Goal: Information Seeking & Learning: Understand process/instructions

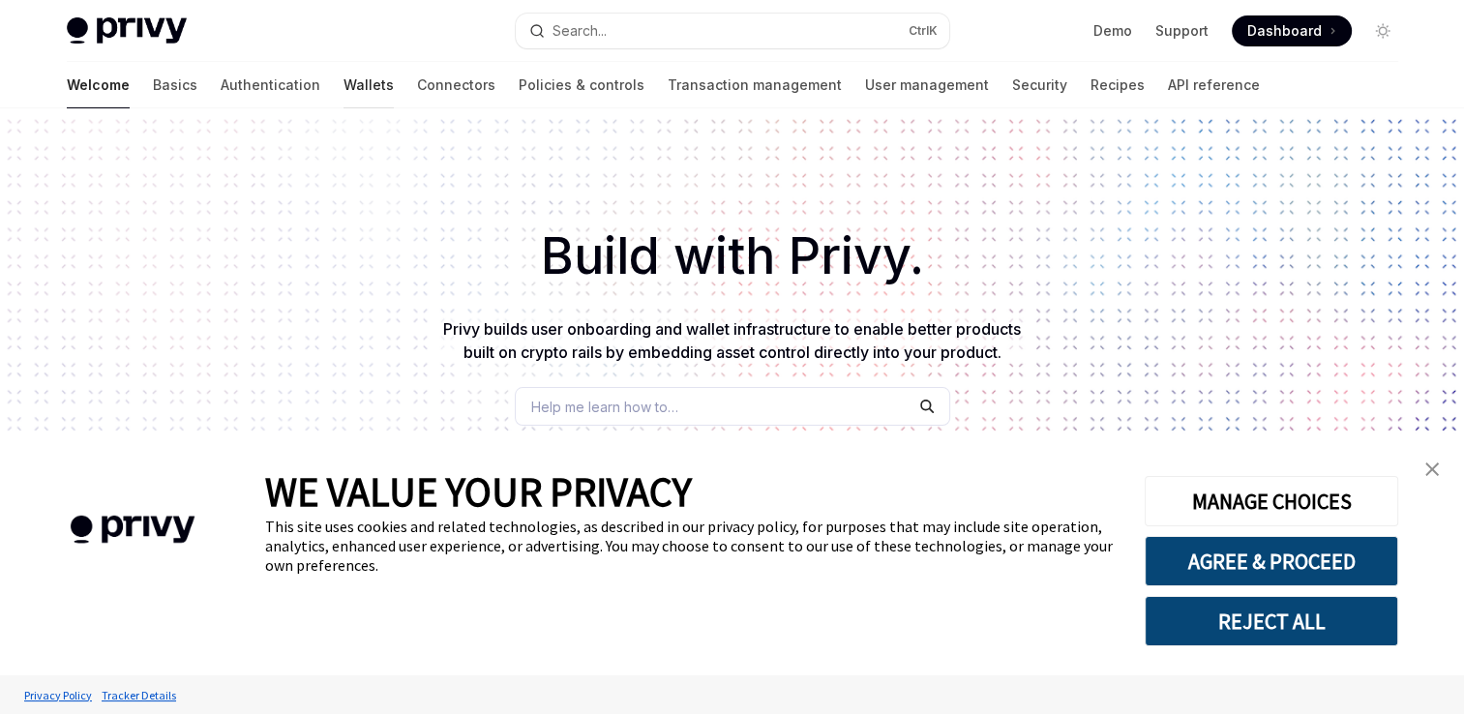
click at [343, 85] on link "Wallets" at bounding box center [368, 85] width 50 height 46
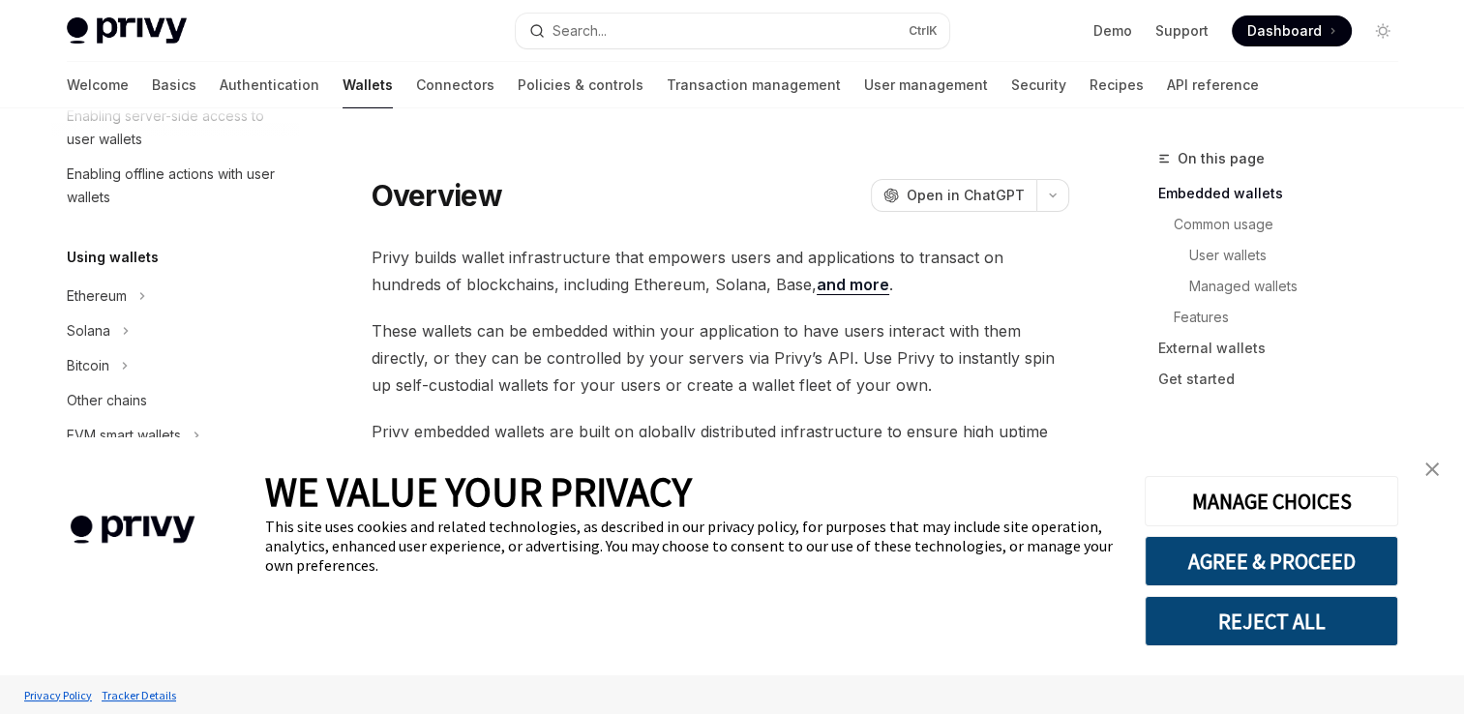
scroll to position [418, 0]
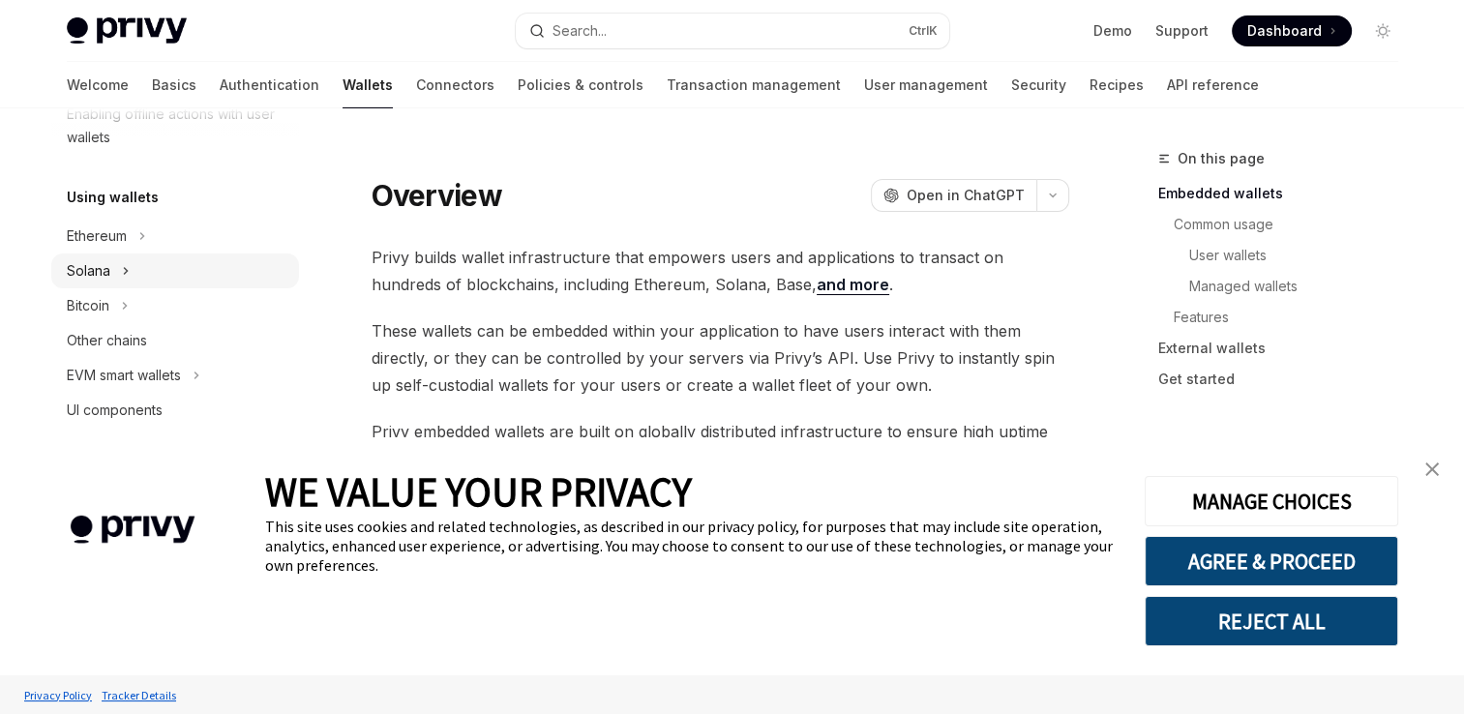
click at [175, 273] on div "Solana" at bounding box center [175, 270] width 248 height 35
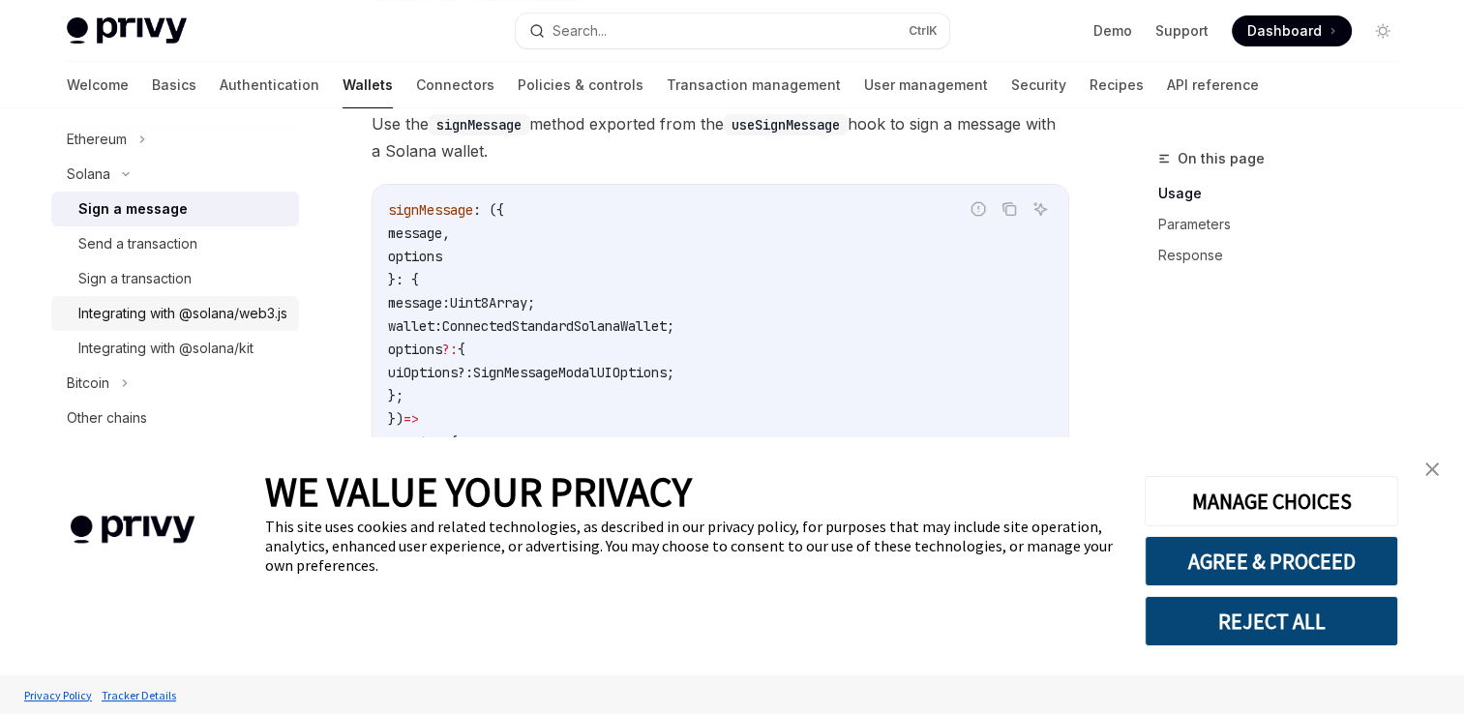
scroll to position [517, 0]
click at [232, 317] on div "Integrating with @solana/web3.js" at bounding box center [182, 311] width 209 height 23
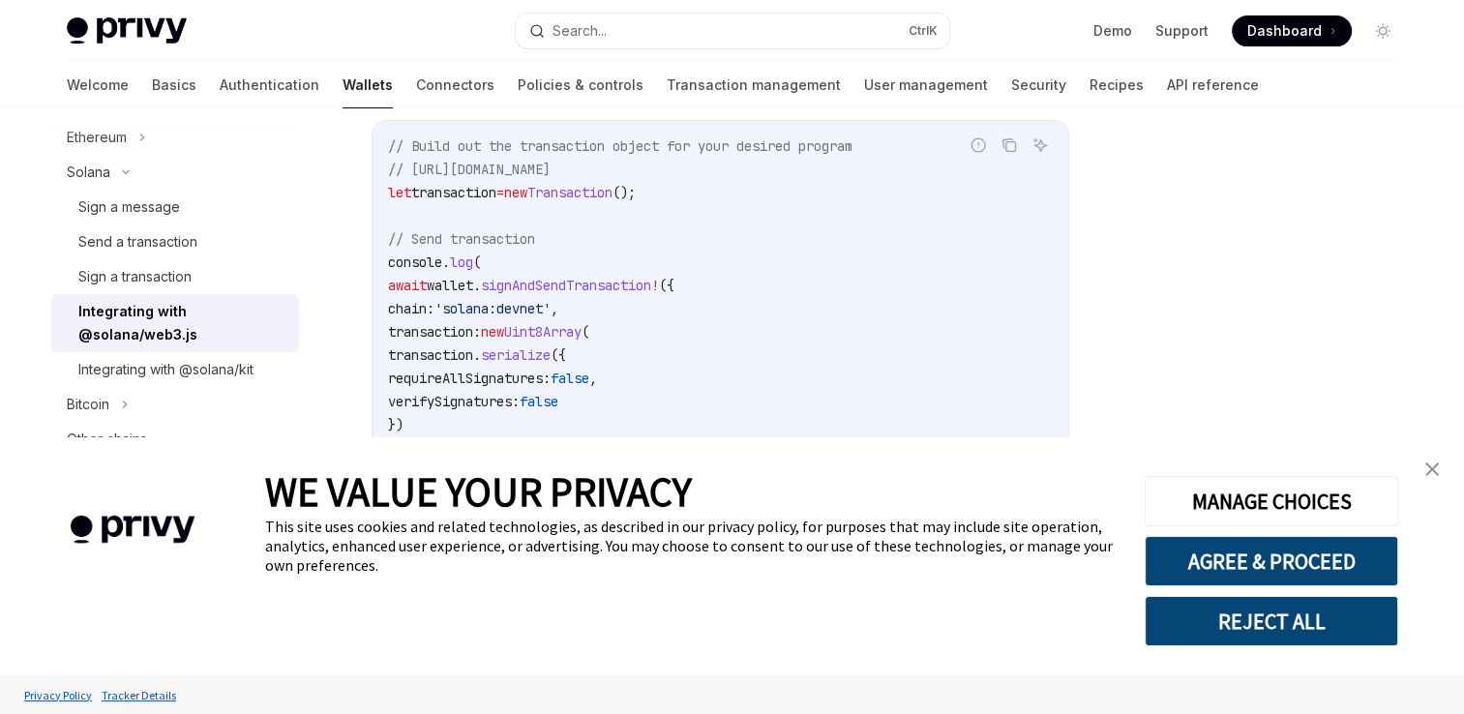
scroll to position [599, 0]
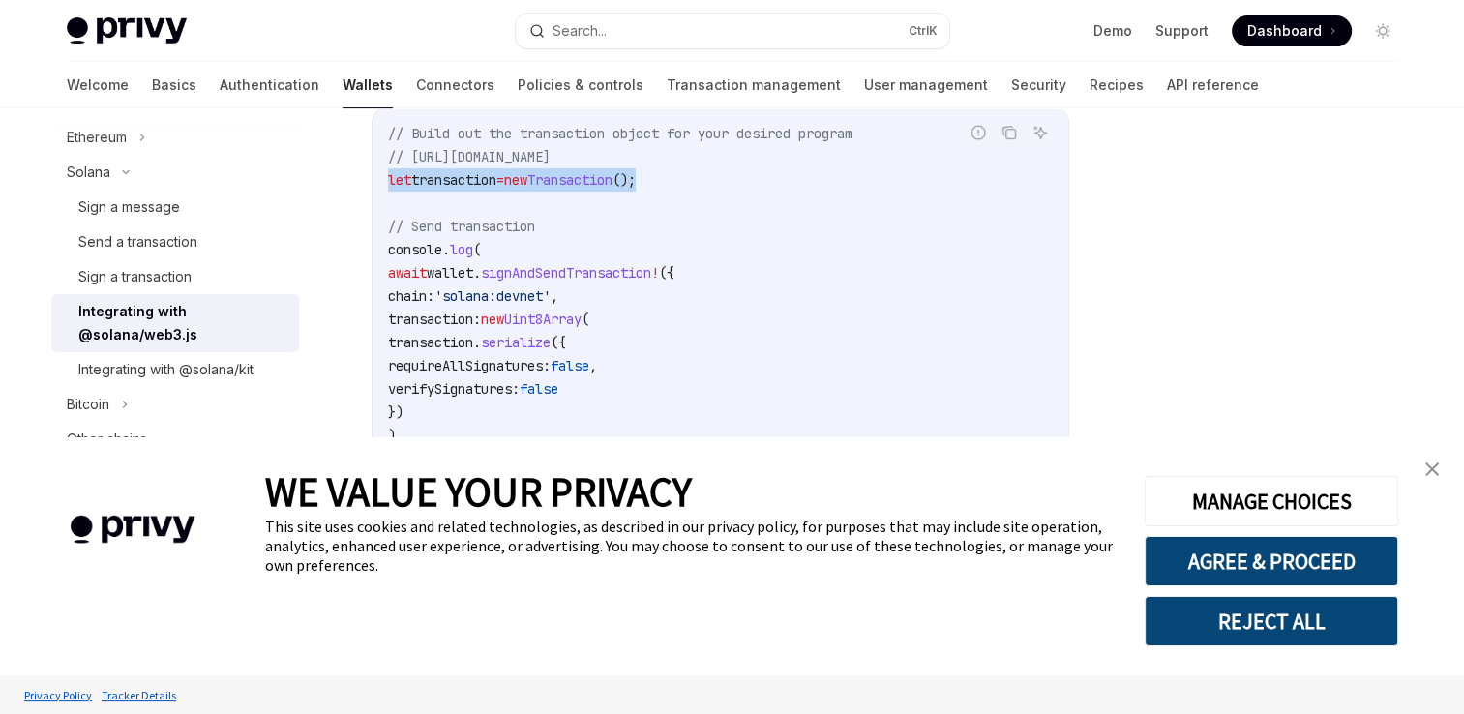
drag, startPoint x: 693, startPoint y: 192, endPoint x: 388, endPoint y: 186, distance: 304.8
click at [388, 186] on code "// Build out the transaction object for your desired program // [URL][DOMAIN_NA…" at bounding box center [720, 308] width 665 height 372
copy span "let transaction = new Transaction ();"
click at [737, 234] on code "// Build out the transaction object for your desired program // [URL][DOMAIN_NA…" at bounding box center [720, 308] width 665 height 372
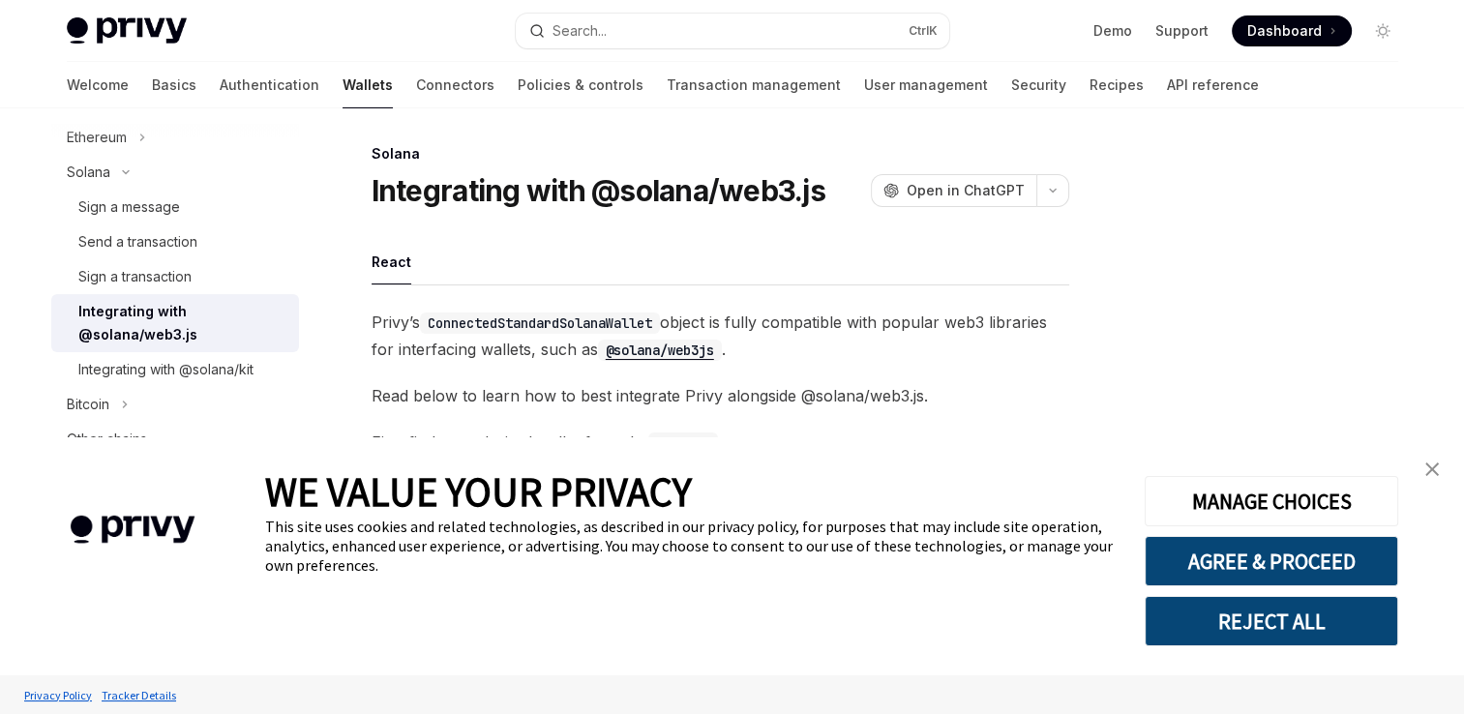
scroll to position [0, 0]
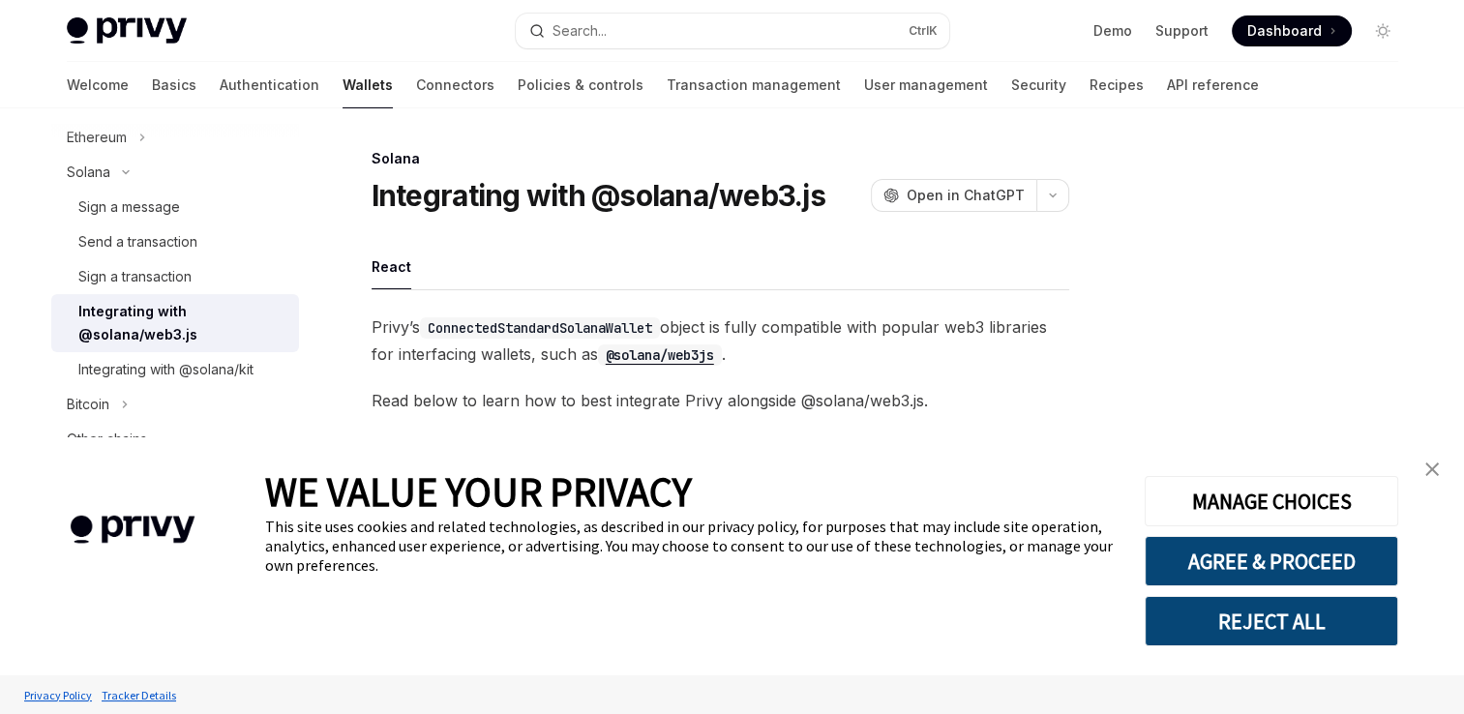
click at [1428, 475] on img "close banner" at bounding box center [1432, 469] width 14 height 14
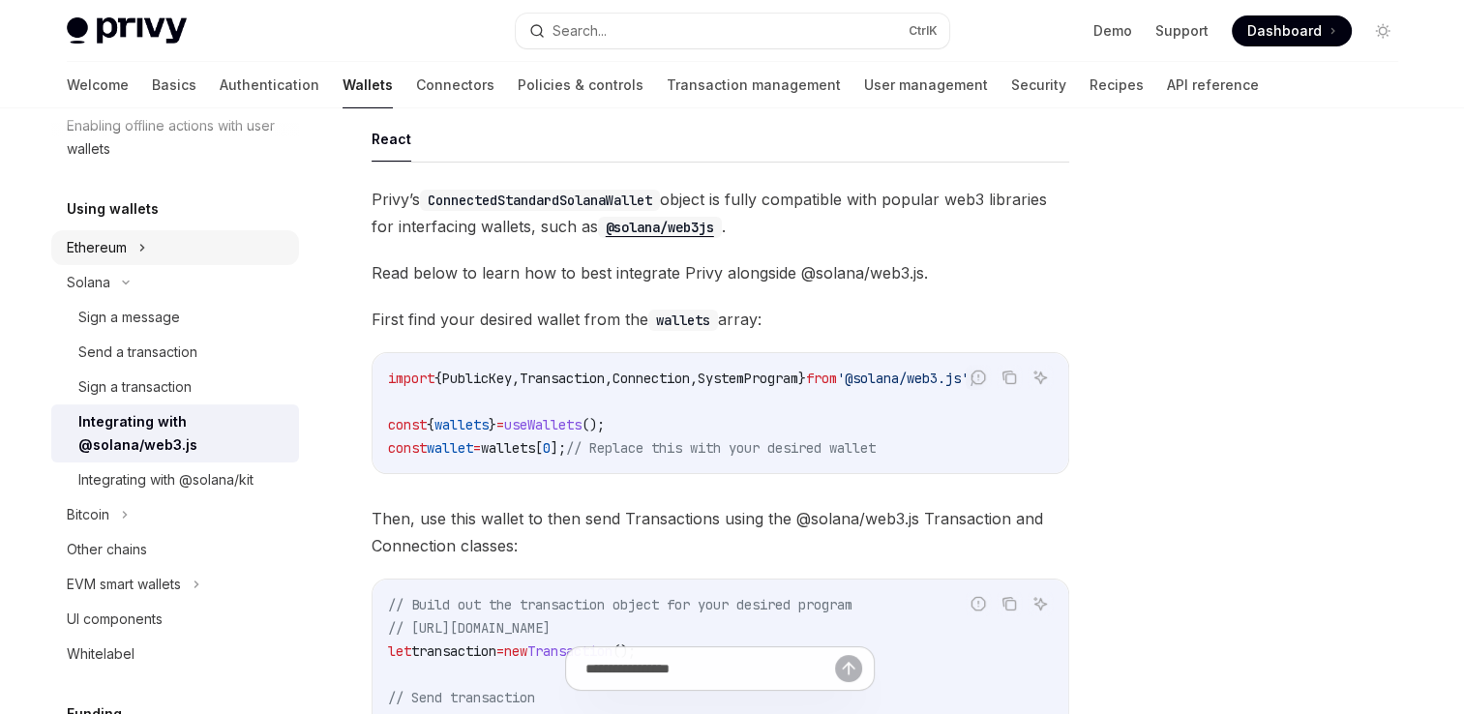
scroll to position [379, 0]
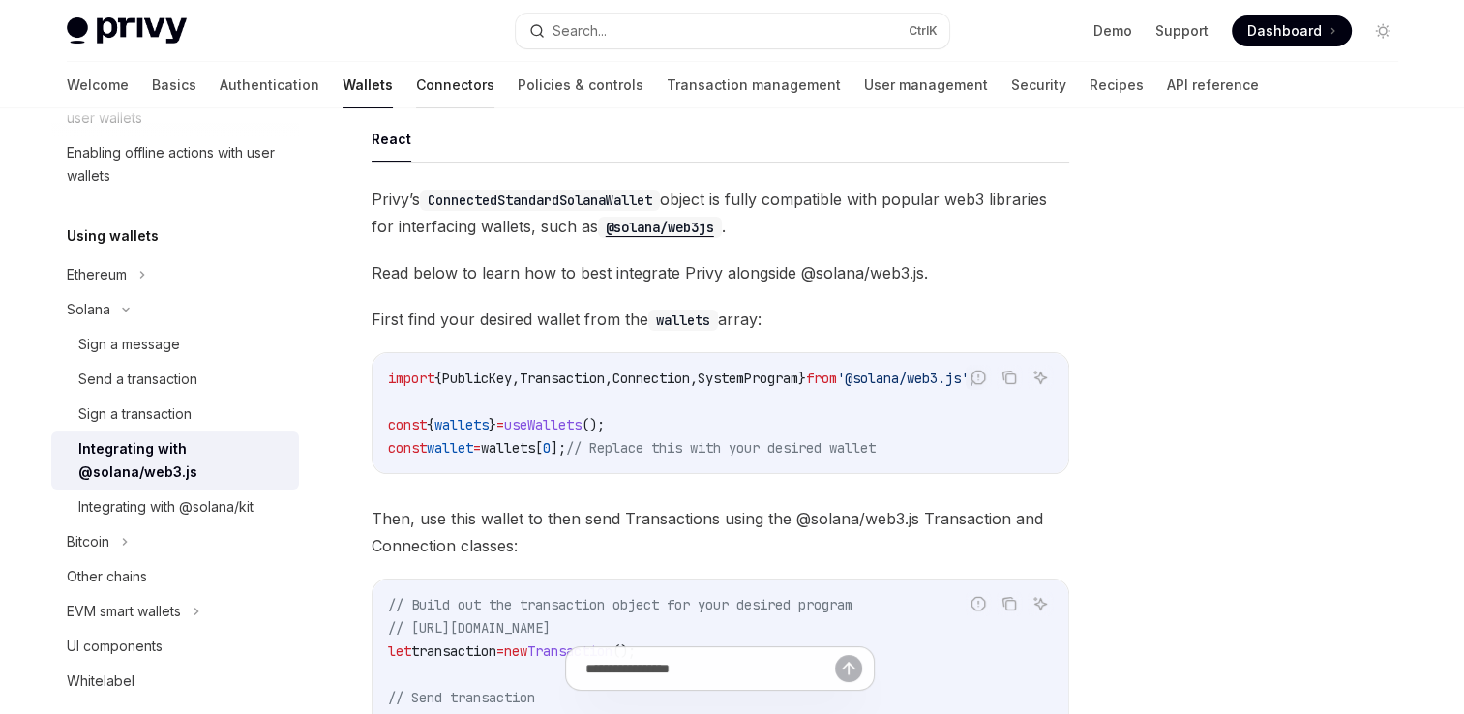
click at [416, 83] on link "Connectors" at bounding box center [455, 85] width 78 height 46
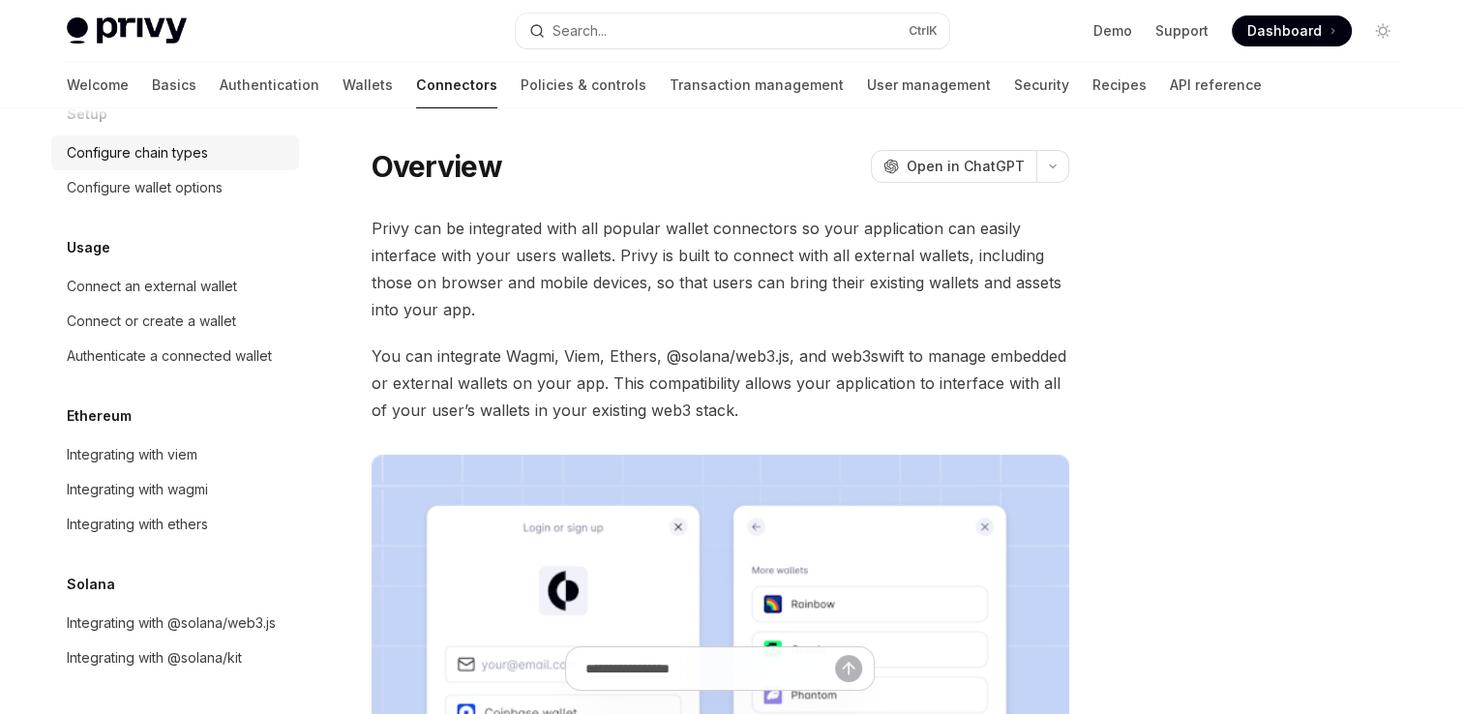
scroll to position [35, 0]
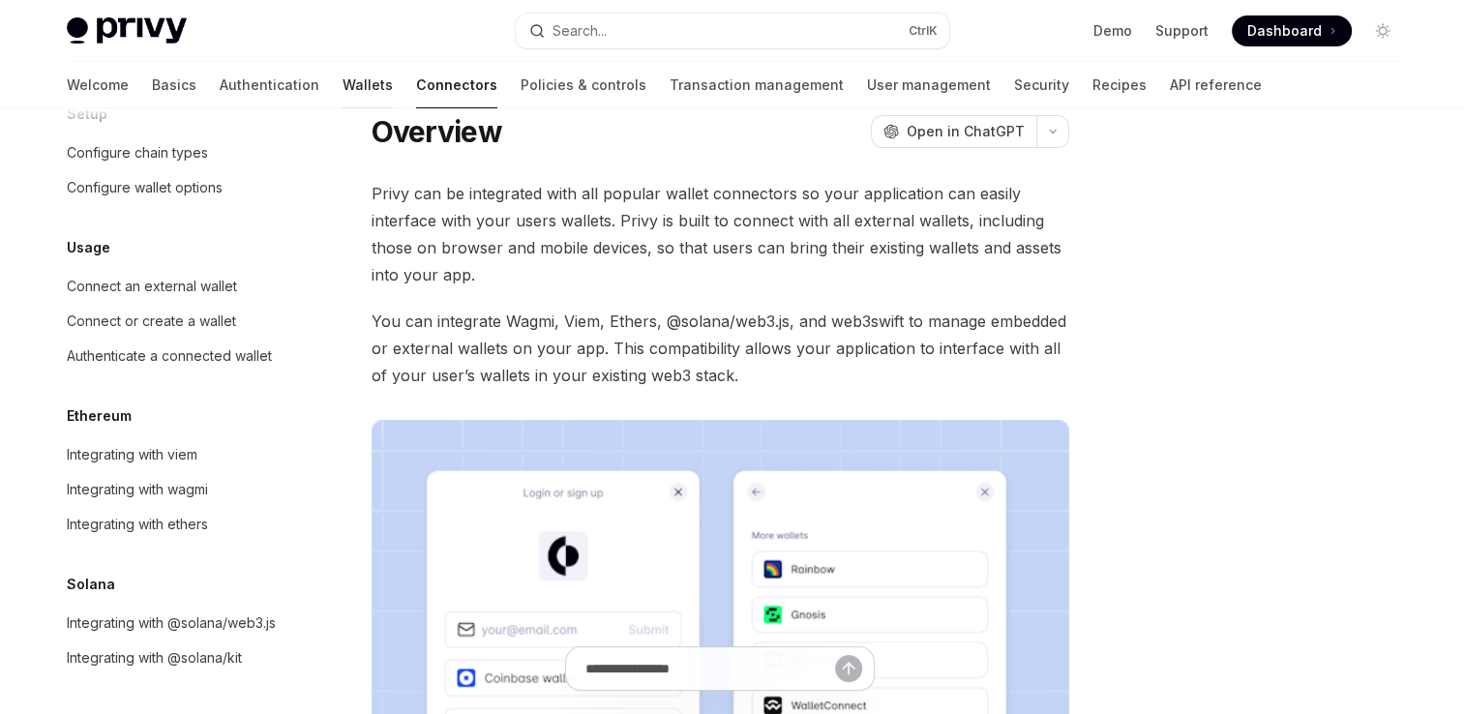
click at [342, 95] on link "Wallets" at bounding box center [367, 85] width 50 height 46
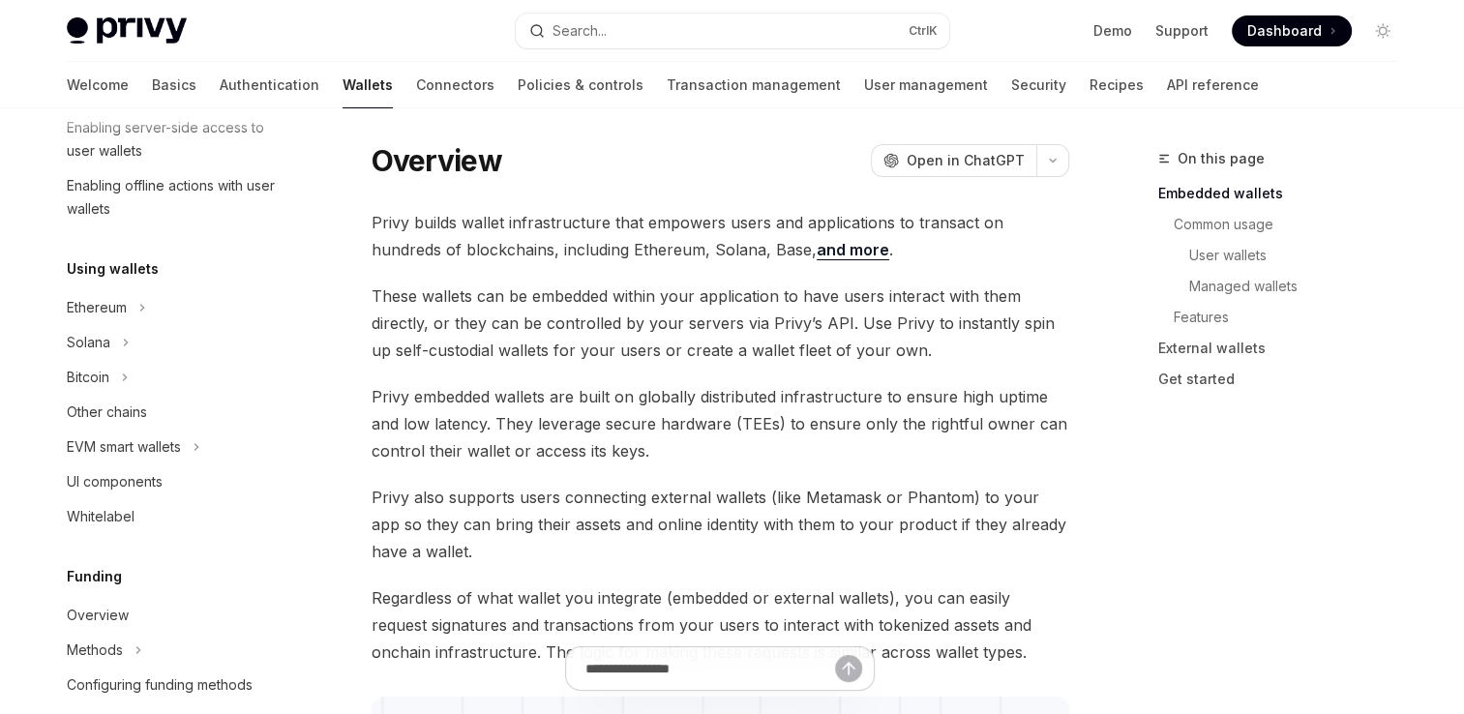
scroll to position [347, 0]
click at [125, 349] on icon at bounding box center [126, 341] width 8 height 23
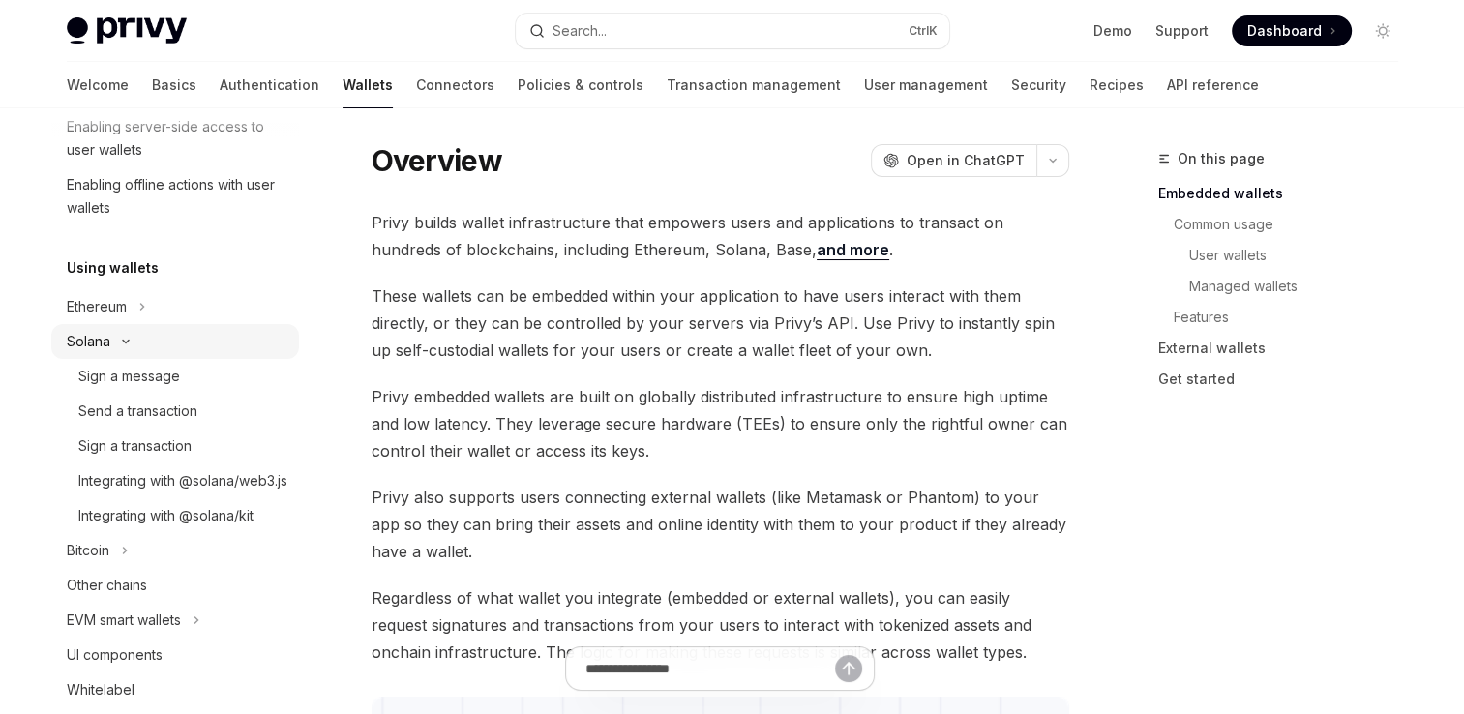
type textarea "*"
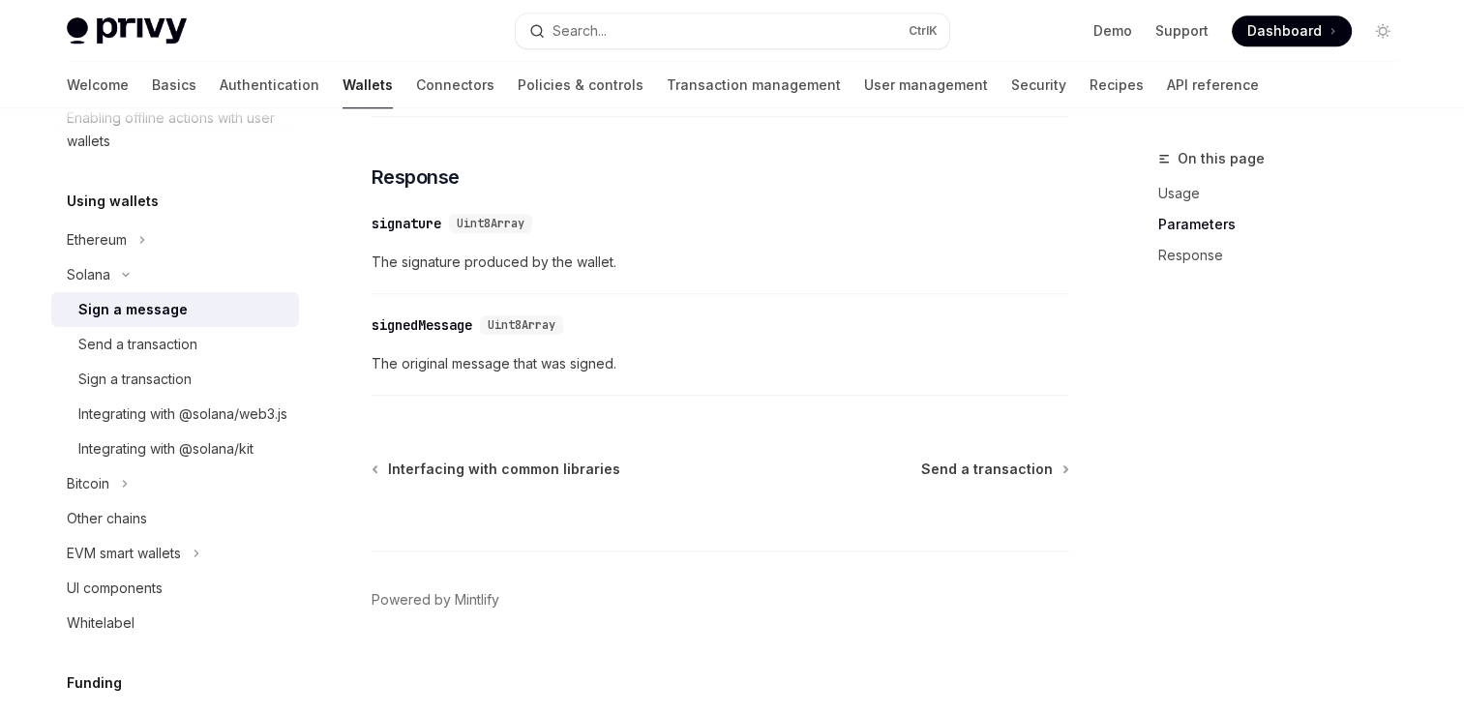
scroll to position [1663, 0]
